Goal: Information Seeking & Learning: Compare options

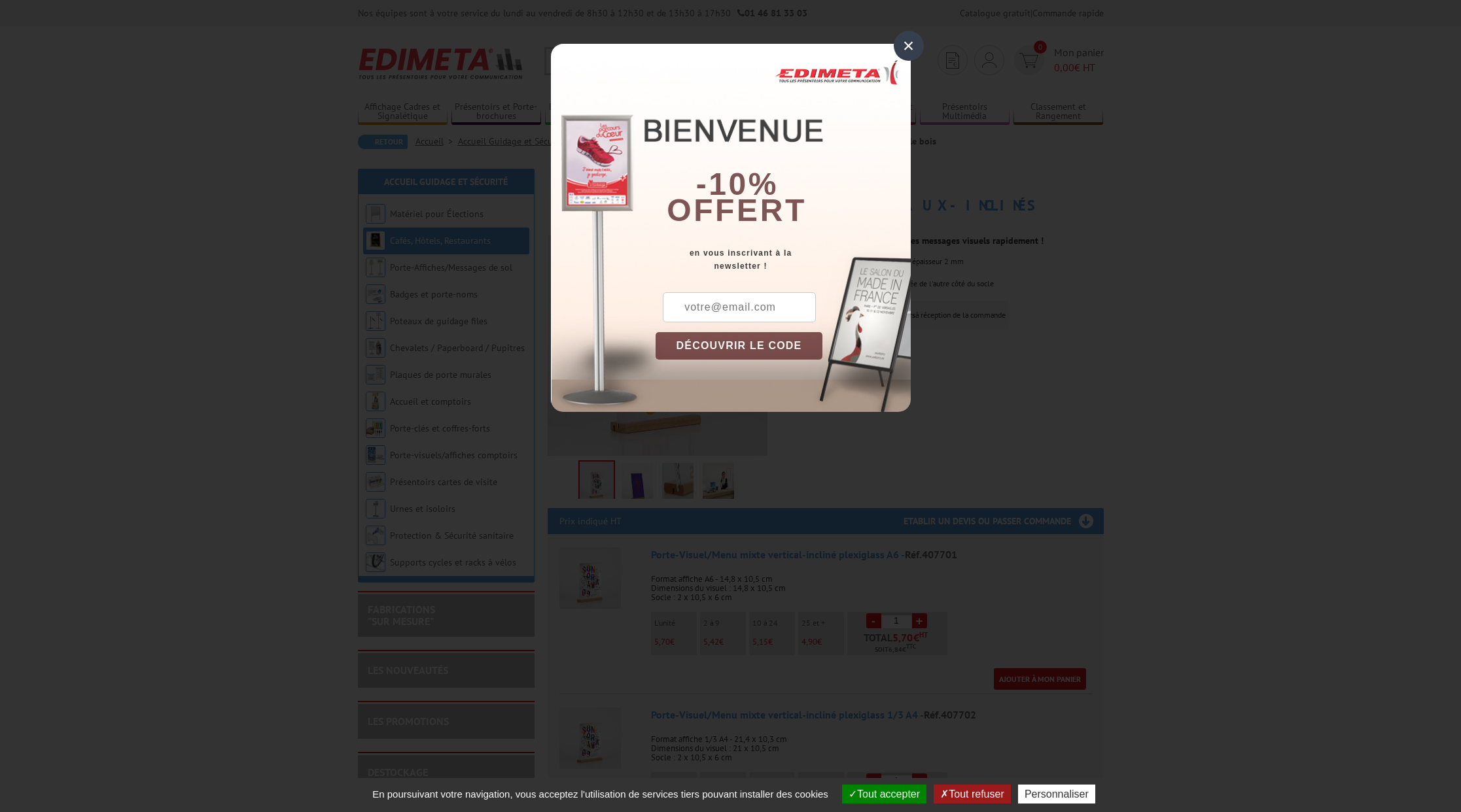
click at [907, 42] on div "×" at bounding box center [908, 45] width 30 height 30
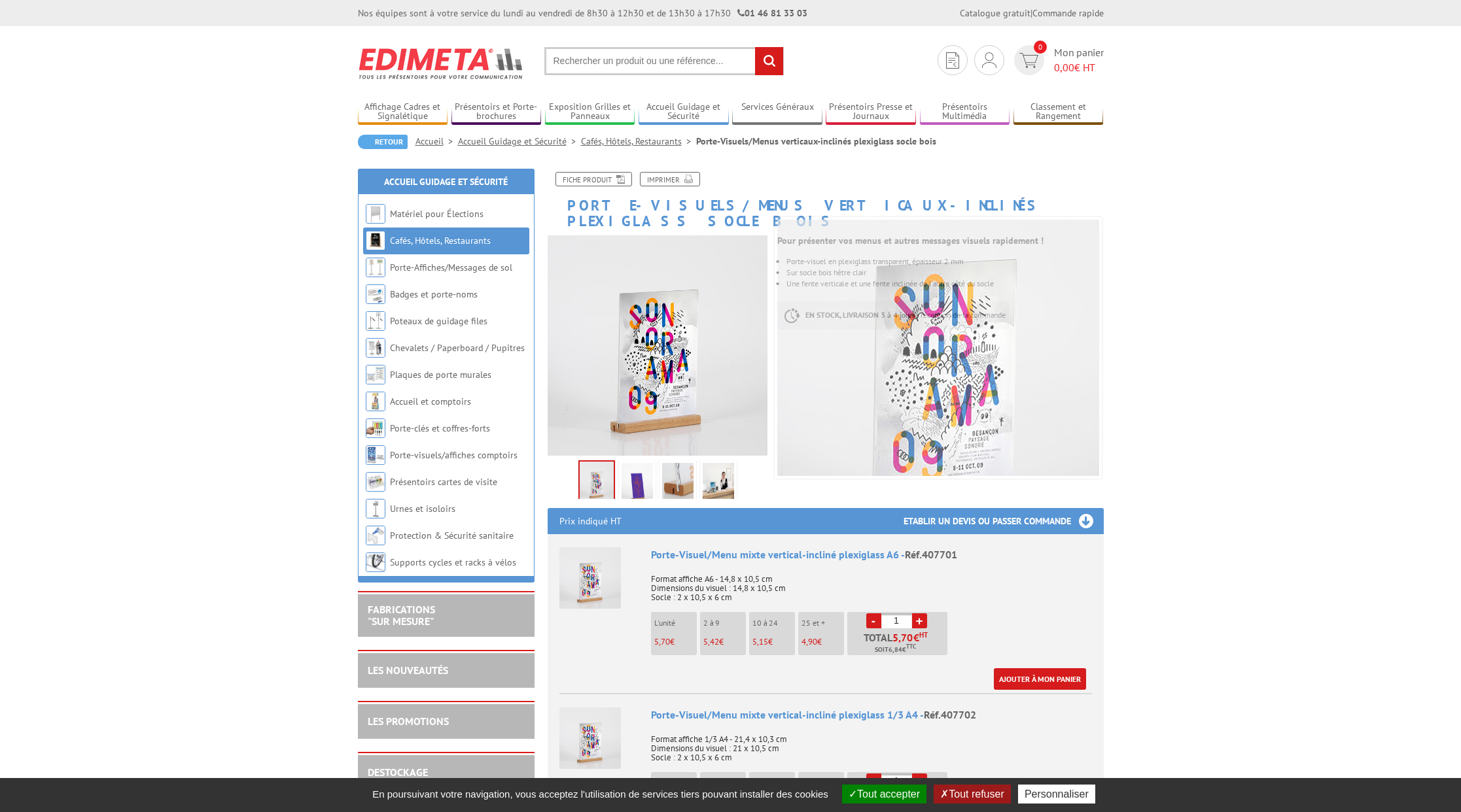
click at [635, 470] on img at bounding box center [636, 483] width 32 height 41
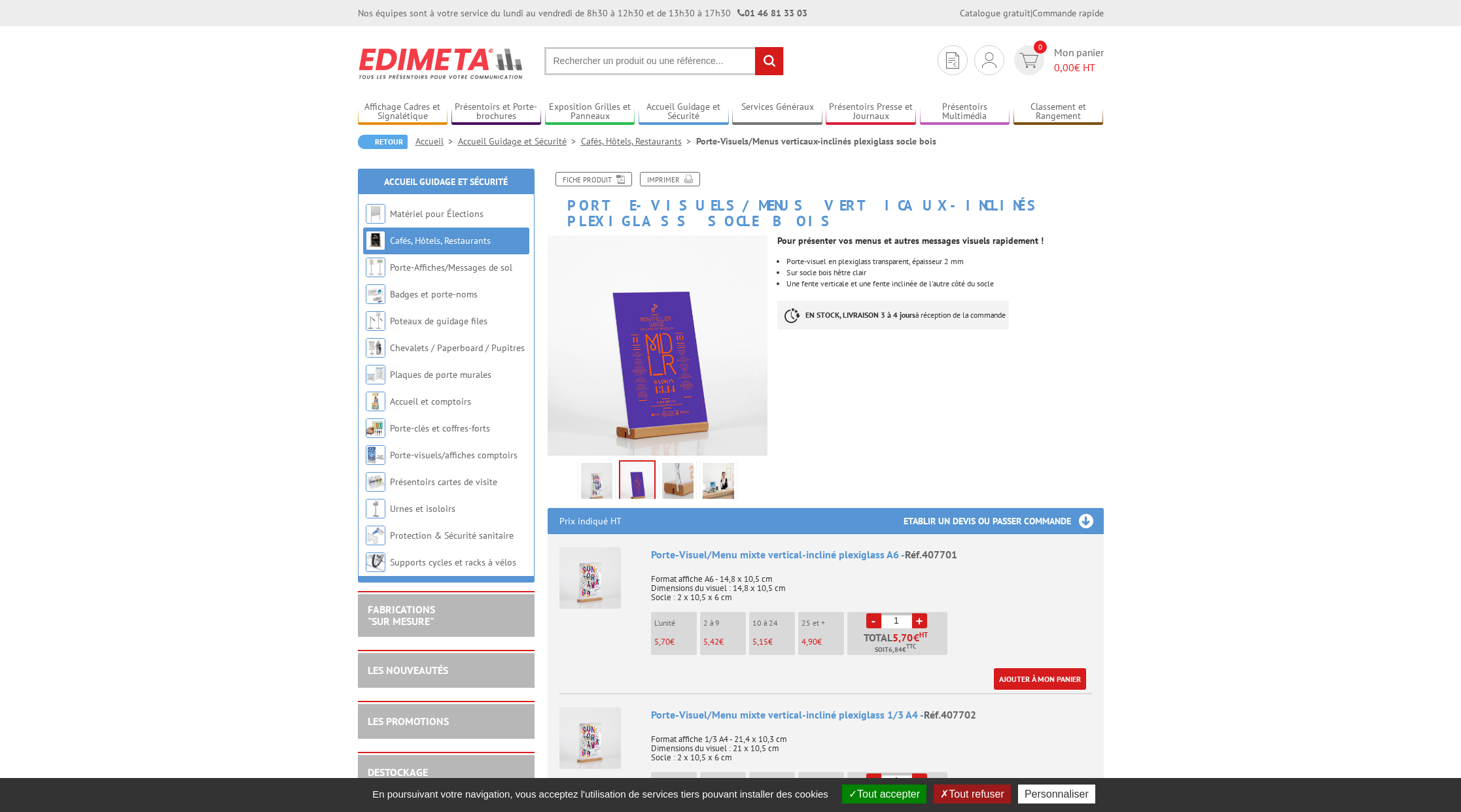
click at [667, 465] on img at bounding box center [677, 483] width 32 height 41
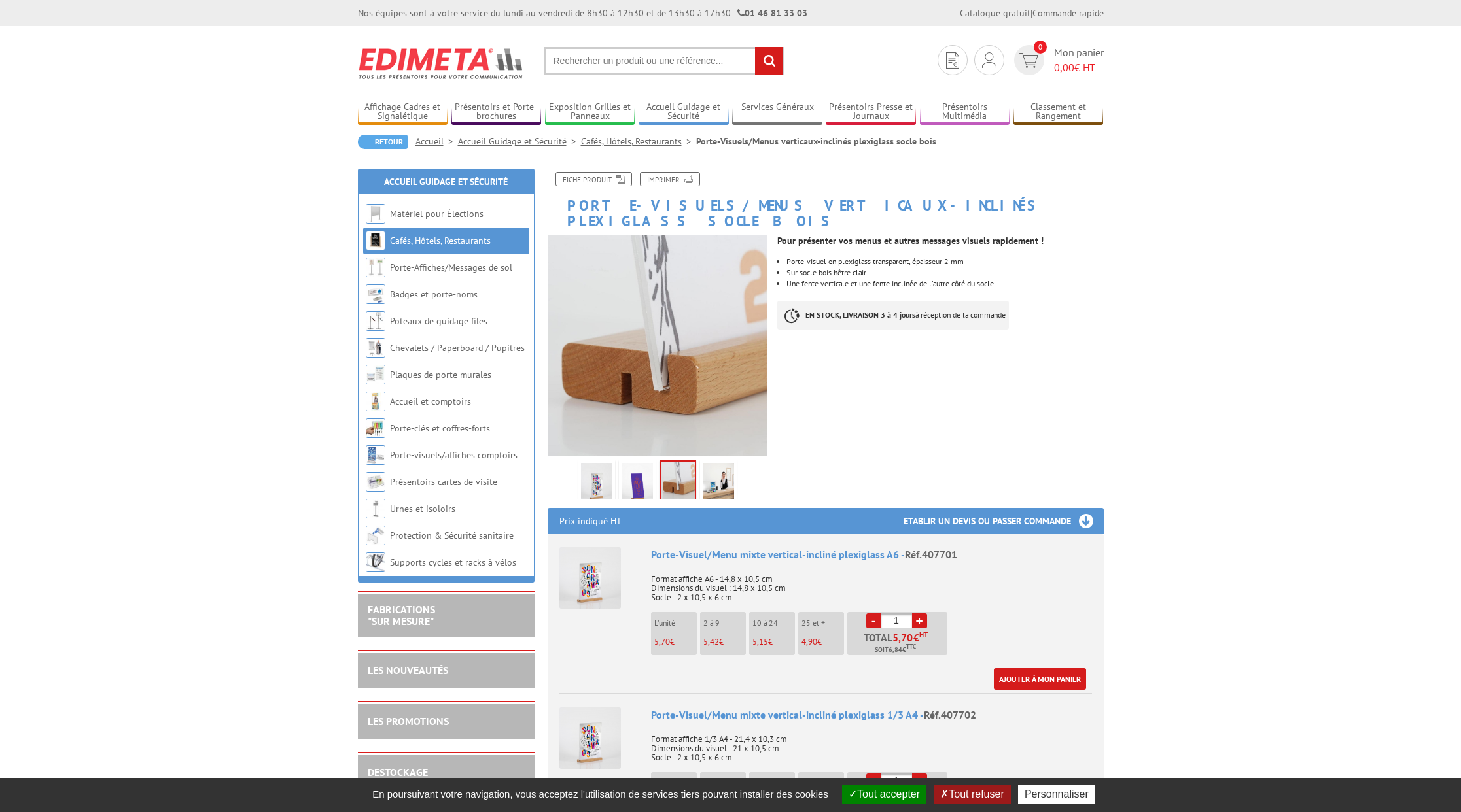
click at [728, 463] on img at bounding box center [718, 483] width 32 height 41
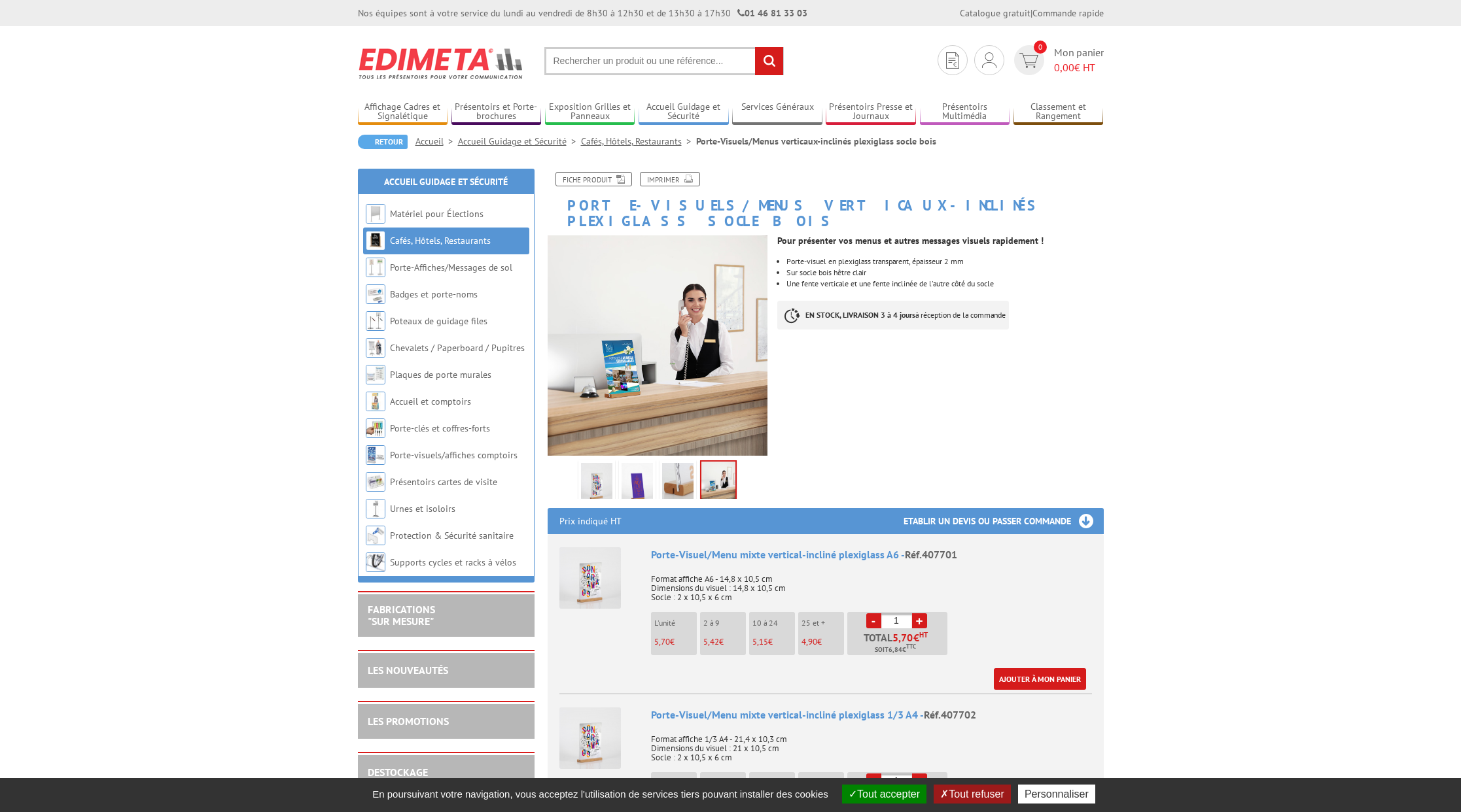
click at [683, 464] on img at bounding box center [677, 483] width 32 height 41
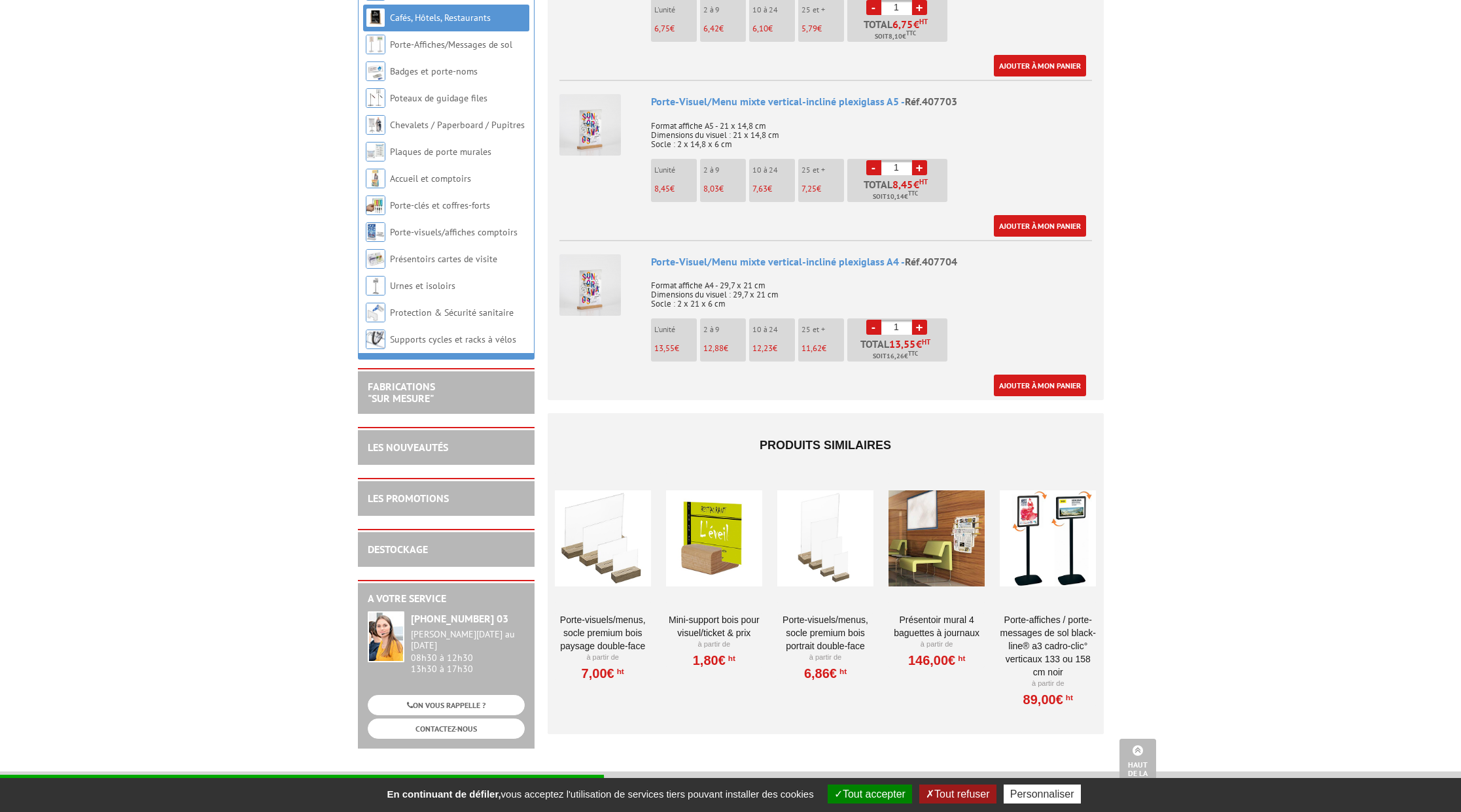
scroll to position [779, 0]
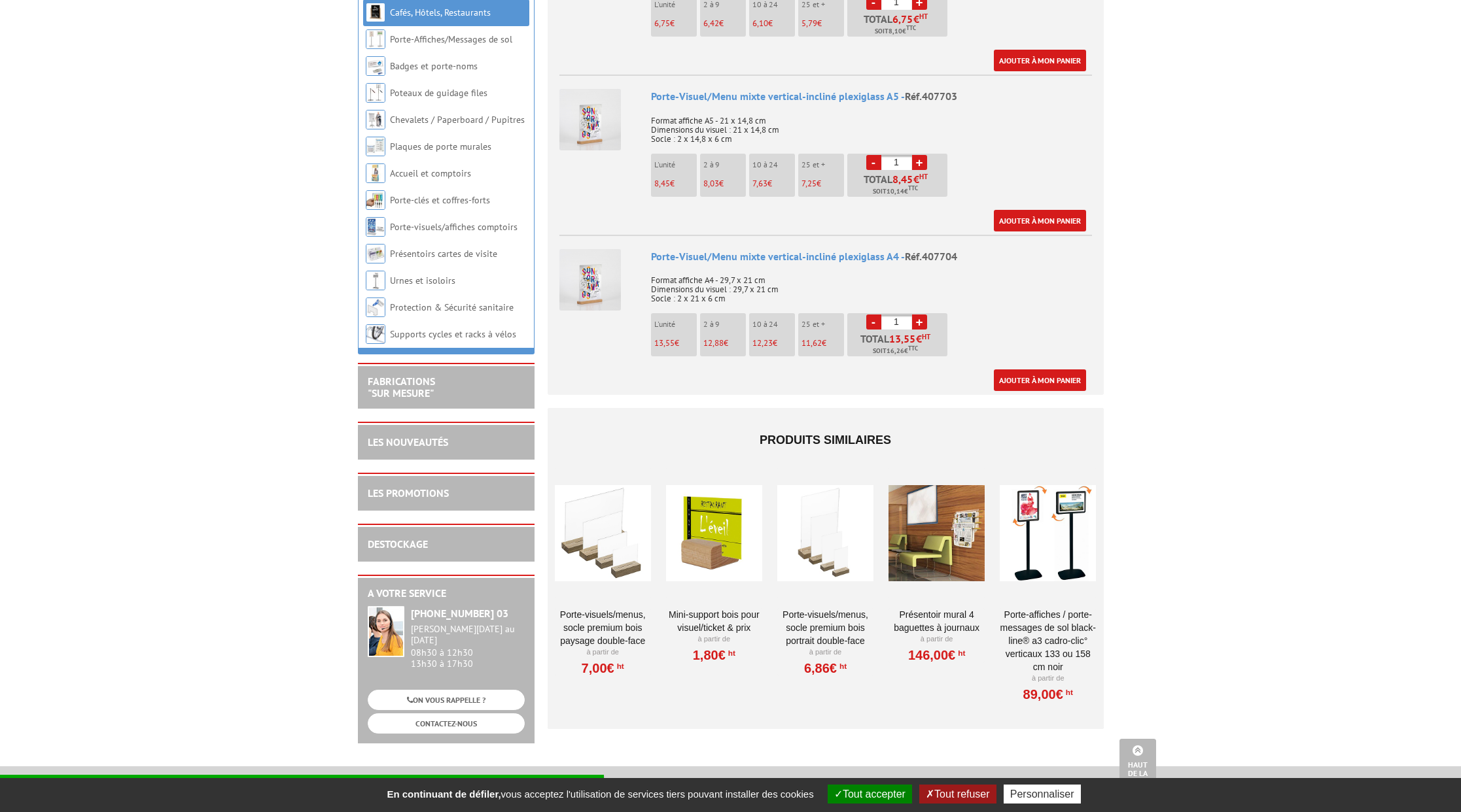
click at [1039, 492] on div at bounding box center [1047, 533] width 96 height 131
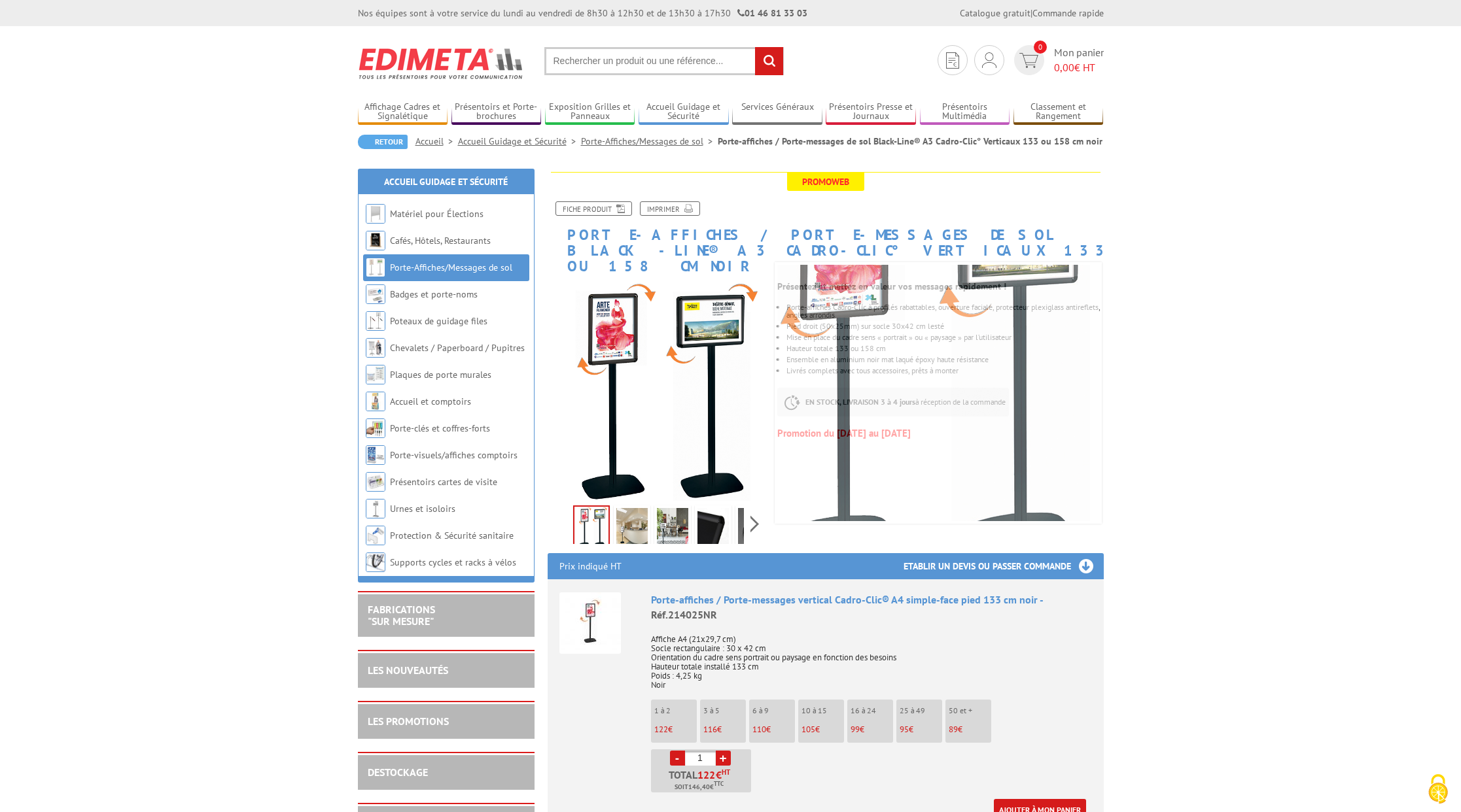
click at [630, 512] on img at bounding box center [632, 528] width 32 height 41
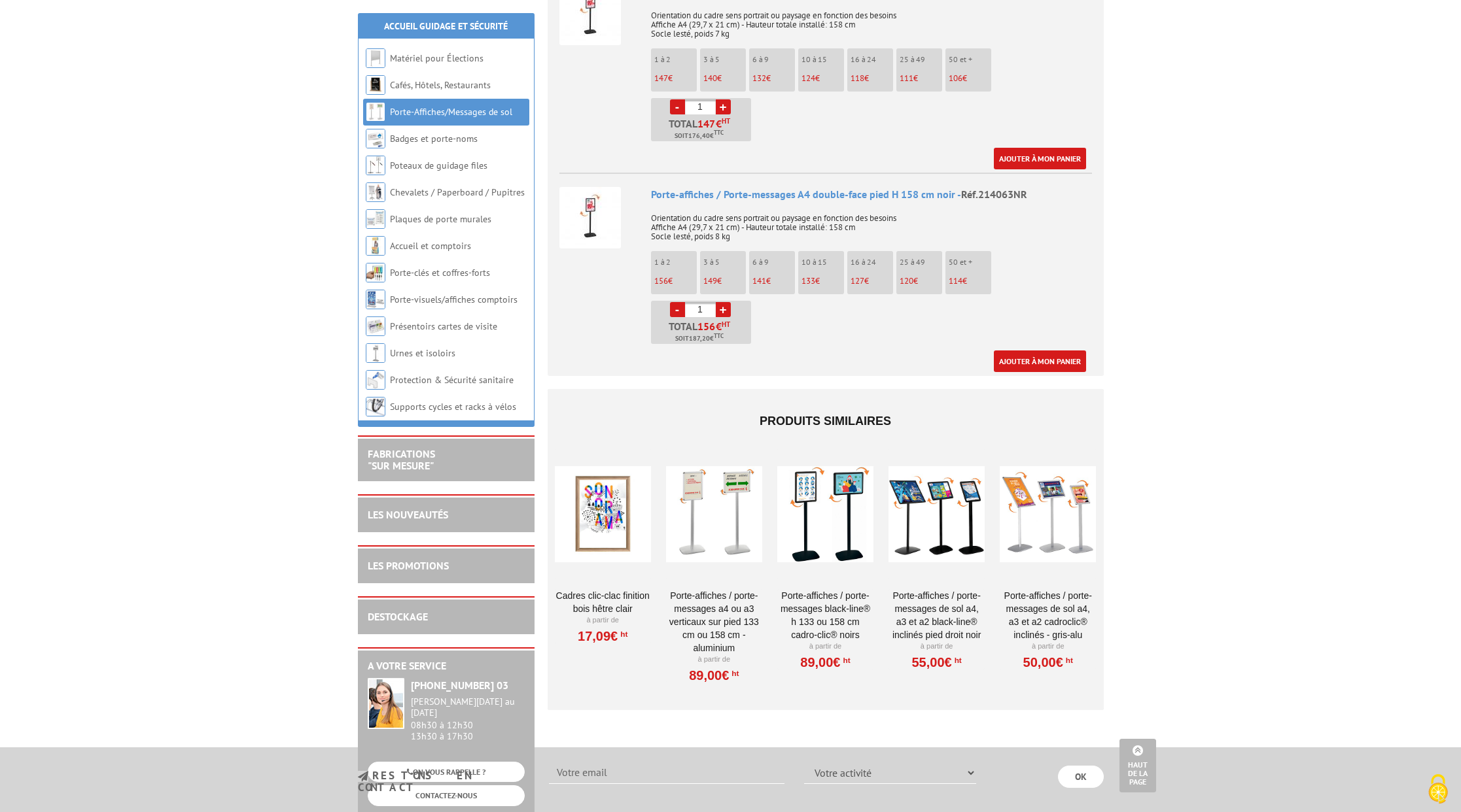
scroll to position [2055, 0]
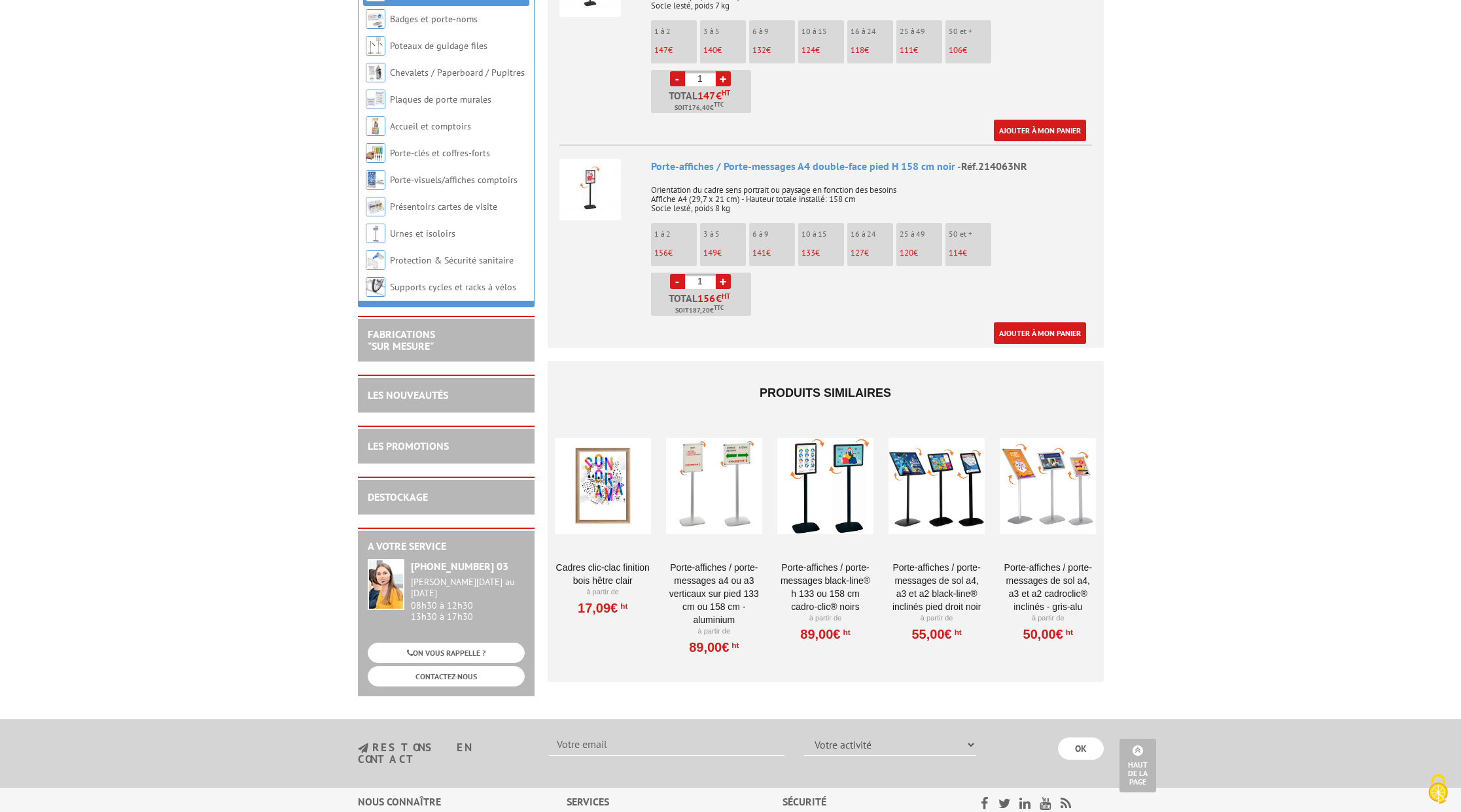
click at [1051, 455] on div at bounding box center [1047, 486] width 96 height 131
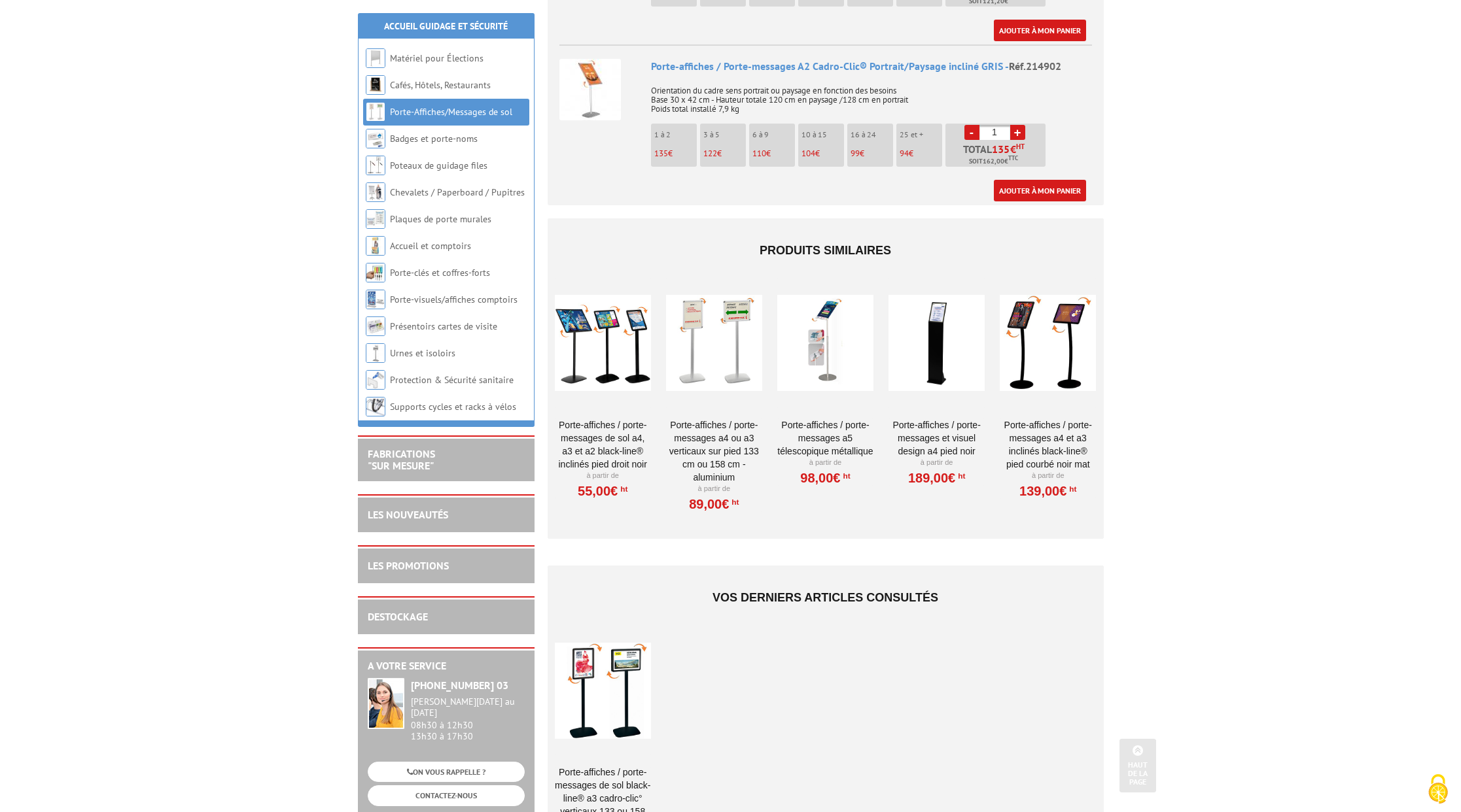
scroll to position [979, 0]
